Goal: Find specific page/section: Find specific page/section

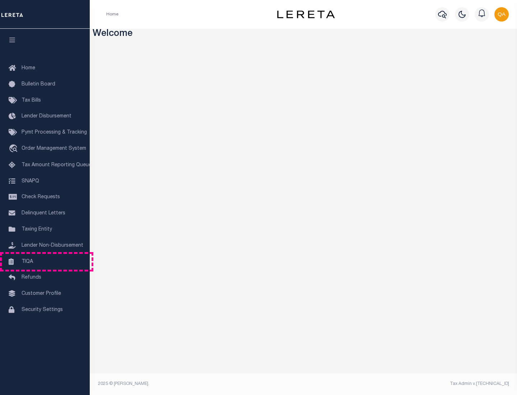
click at [45, 261] on link "TIQA" at bounding box center [45, 262] width 90 height 16
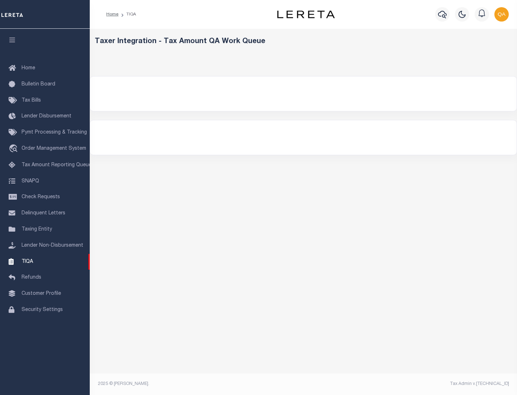
select select "200"
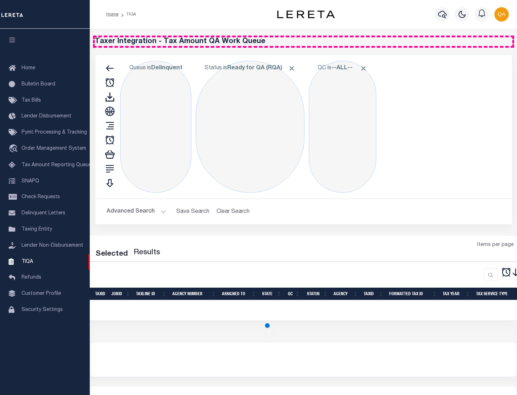
select select "200"
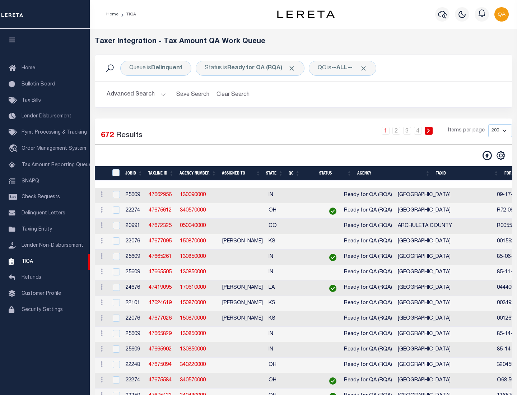
click at [294, 68] on span "Click to Remove" at bounding box center [292, 69] width 8 height 8
